Goal: Transaction & Acquisition: Purchase product/service

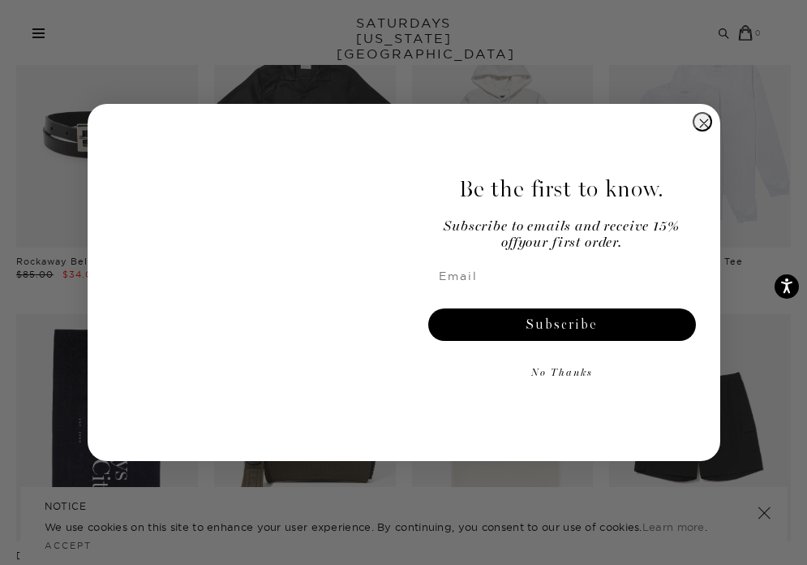
scroll to position [1051, 0]
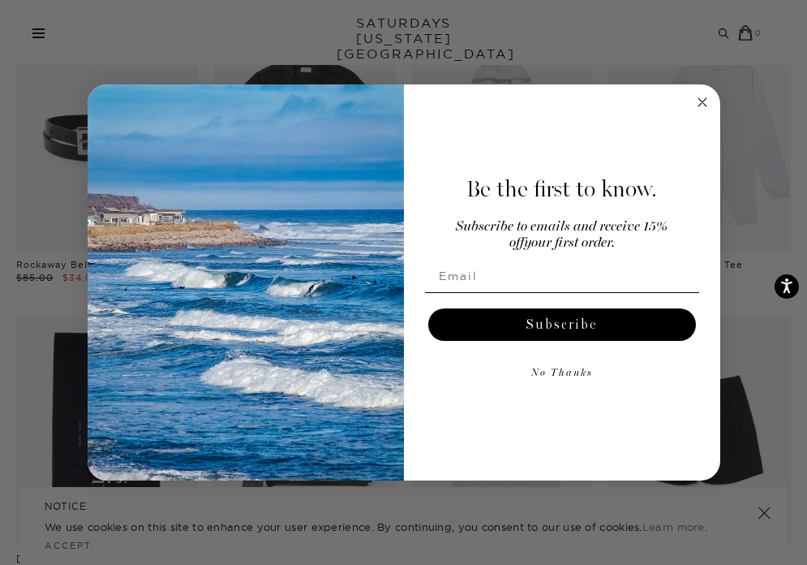
click at [708, 101] on circle "Close dialog" at bounding box center [702, 102] width 19 height 19
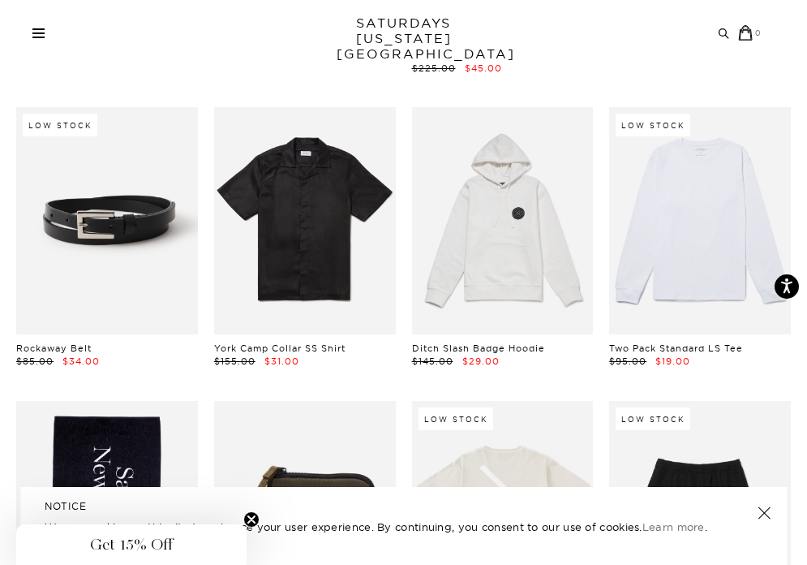
scroll to position [950, 0]
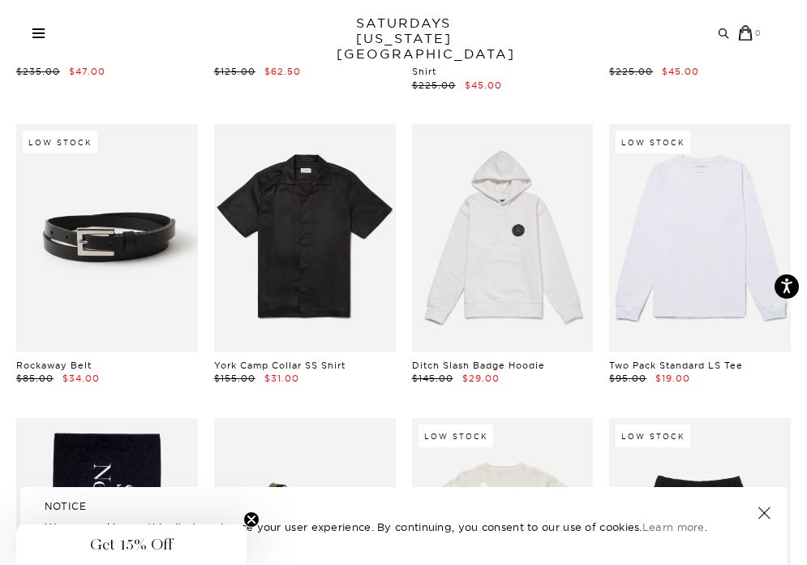
click at [751, 220] on link at bounding box center [700, 237] width 182 height 227
click at [501, 50] on div "Archive Sale Men's Tees Shirts Shorts Swim Knitwear Pants Sweats Women's" at bounding box center [403, 32] width 807 height 65
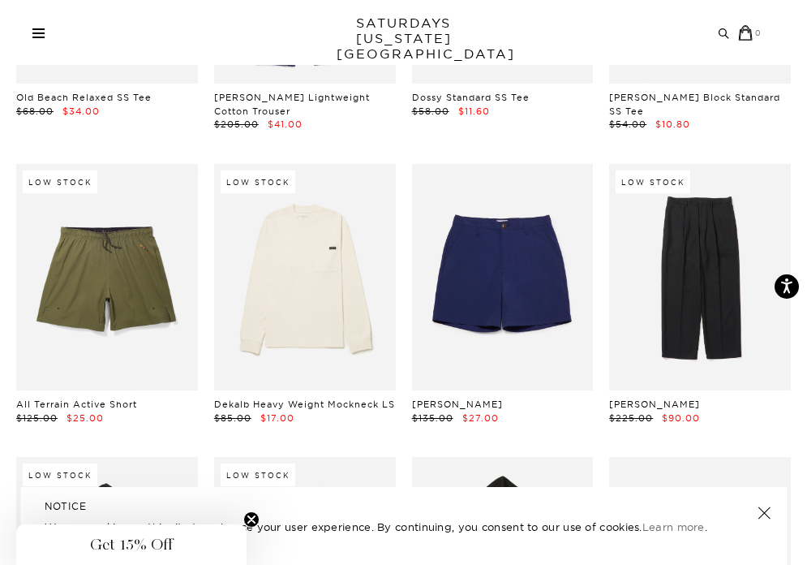
scroll to position [5792, 0]
